Goal: Task Accomplishment & Management: Manage account settings

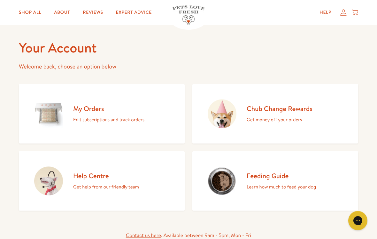
scroll to position [28, 0]
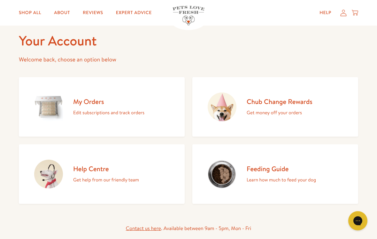
click at [249, 105] on h2 "Chub Change Rewards" at bounding box center [280, 101] width 66 height 9
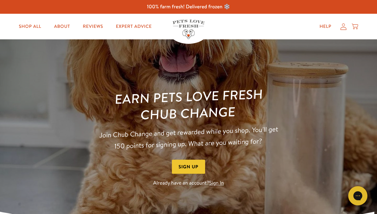
click at [210, 183] on link "Sign In" at bounding box center [216, 183] width 15 height 7
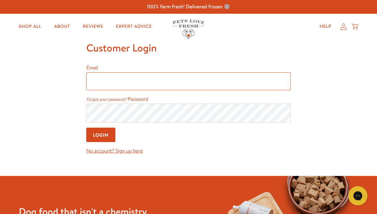
click at [94, 84] on input "Email" at bounding box center [188, 81] width 205 height 18
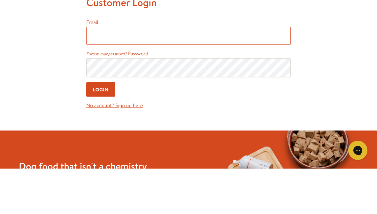
type input "[EMAIL_ADDRESS][DOMAIN_NAME]"
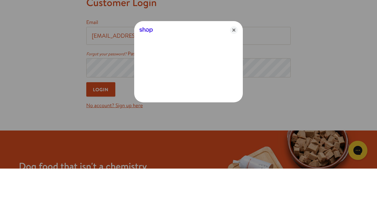
scroll to position [45, 0]
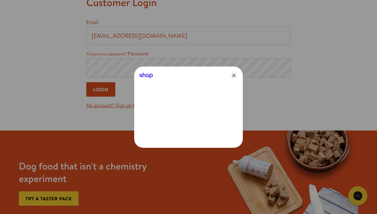
click at [230, 77] on icon "Close" at bounding box center [234, 76] width 8 height 8
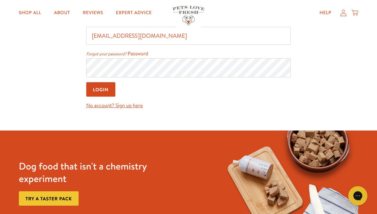
click at [98, 94] on input "Login" at bounding box center [100, 89] width 29 height 14
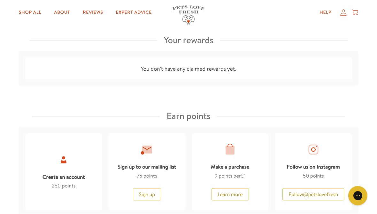
scroll to position [214, 0]
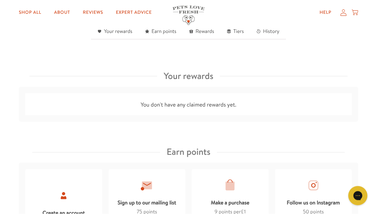
click at [161, 73] on div "Your rewards" at bounding box center [188, 75] width 339 height 15
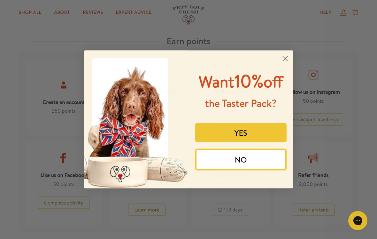
click at [286, 57] on icon "Close dialog" at bounding box center [285, 59] width 4 height 4
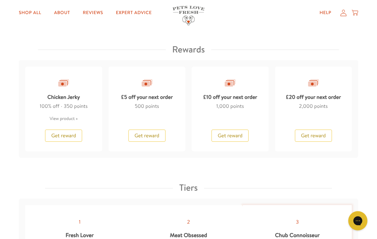
scroll to position [543, 0]
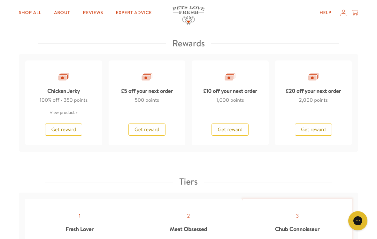
click at [311, 129] on span "Get reward" at bounding box center [313, 129] width 25 height 7
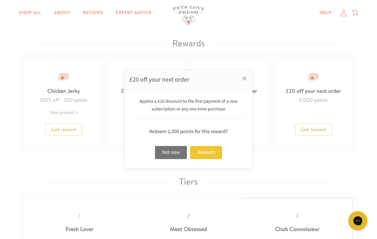
click at [205, 159] on div "Redeem" at bounding box center [206, 152] width 32 height 13
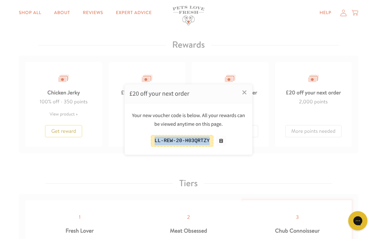
copy div "LL-REW-20-H03QRTZY"
click at [18, 11] on div at bounding box center [188, 119] width 377 height 239
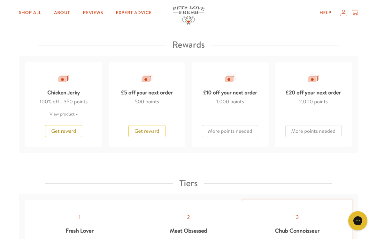
click at [22, 14] on link "Shop All" at bounding box center [30, 12] width 33 height 13
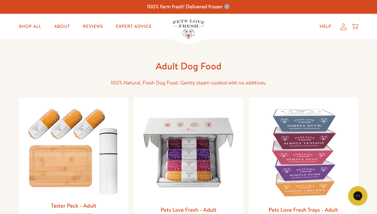
click at [342, 32] on div "Help My account Cart" at bounding box center [337, 26] width 48 height 13
click at [343, 27] on icon at bounding box center [343, 26] width 6 height 7
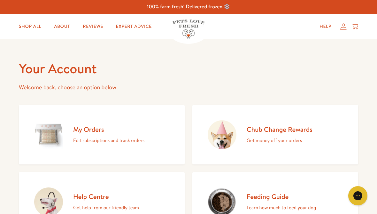
click at [63, 134] on img at bounding box center [48, 134] width 29 height 29
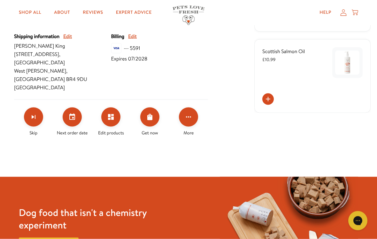
scroll to position [219, 0]
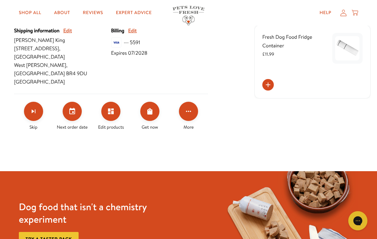
click at [188, 111] on icon "Click for more options" at bounding box center [188, 111] width 5 height 1
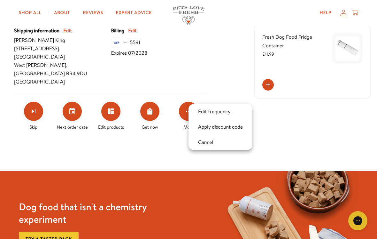
click at [215, 129] on button "Apply discount code" at bounding box center [220, 127] width 49 height 8
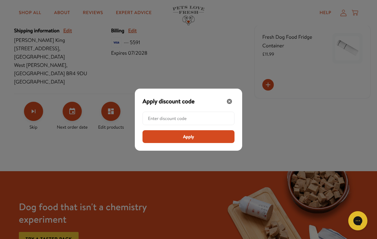
click at [149, 123] on input "Modal" at bounding box center [190, 118] width 85 height 13
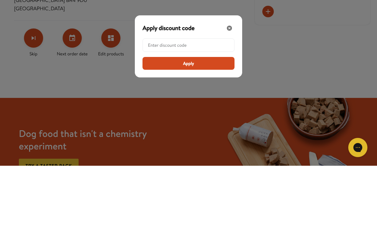
paste input "LL-REW-20-H03QRTZY"
type input "LL-REW-20-H03QRTZY"
click at [154, 130] on button "Apply" at bounding box center [189, 136] width 92 height 13
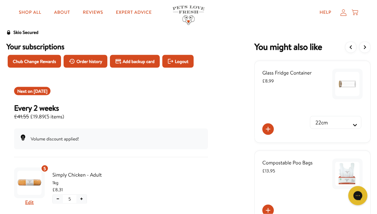
scroll to position [0, 0]
